Goal: Task Accomplishment & Management: Manage account settings

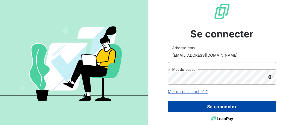
click at [245, 108] on button "Se connecter" at bounding box center [222, 106] width 108 height 11
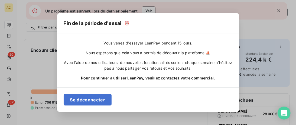
click at [278, 33] on div "Fin de la période d'essai ⏰ Vous venez d'essayer LeanPay pendant 15 jours. Nous…" at bounding box center [148, 62] width 296 height 125
click at [112, 99] on div "Se déconnecter" at bounding box center [148, 99] width 182 height 25
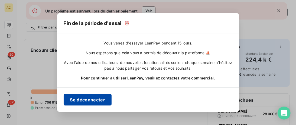
click at [103, 99] on button "Se déconnecter" at bounding box center [88, 99] width 48 height 11
